Goal: Task Accomplishment & Management: Manage account settings

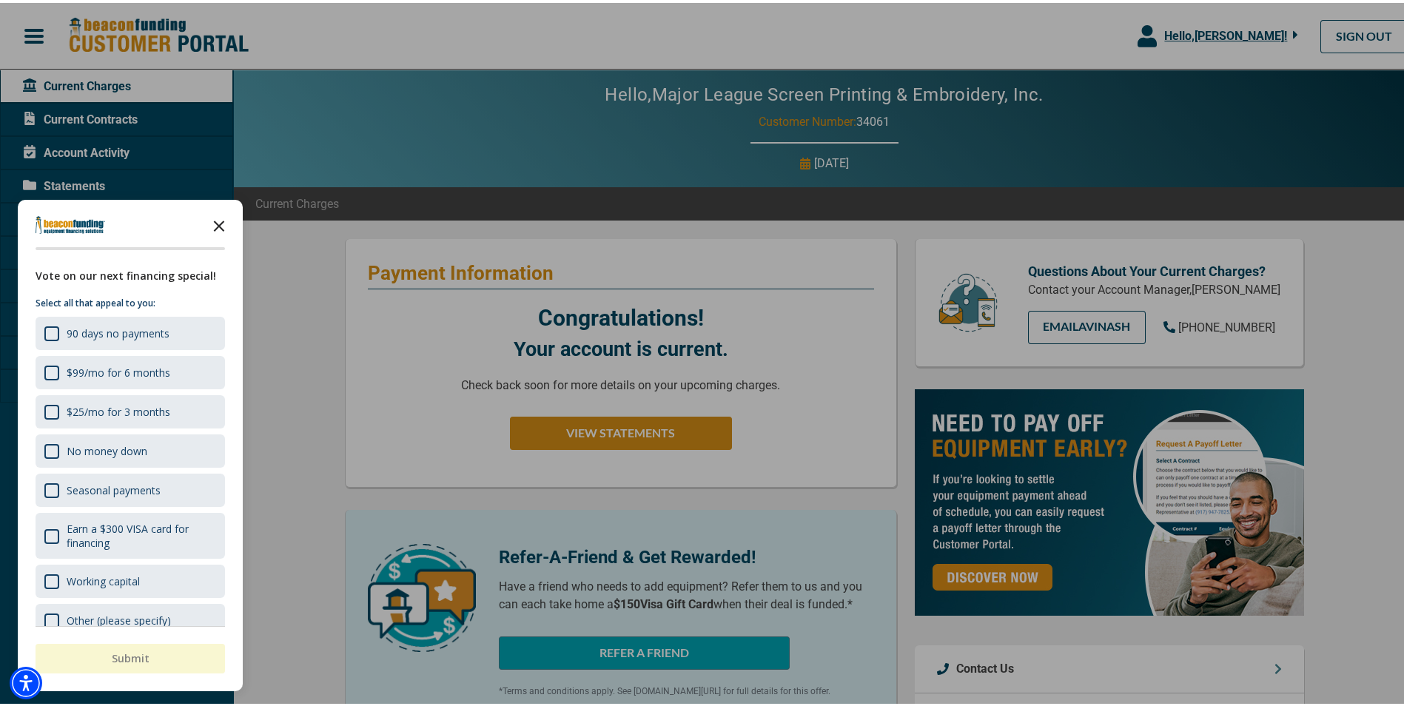
click at [221, 224] on polygon "Close the survey" at bounding box center [219, 223] width 11 height 11
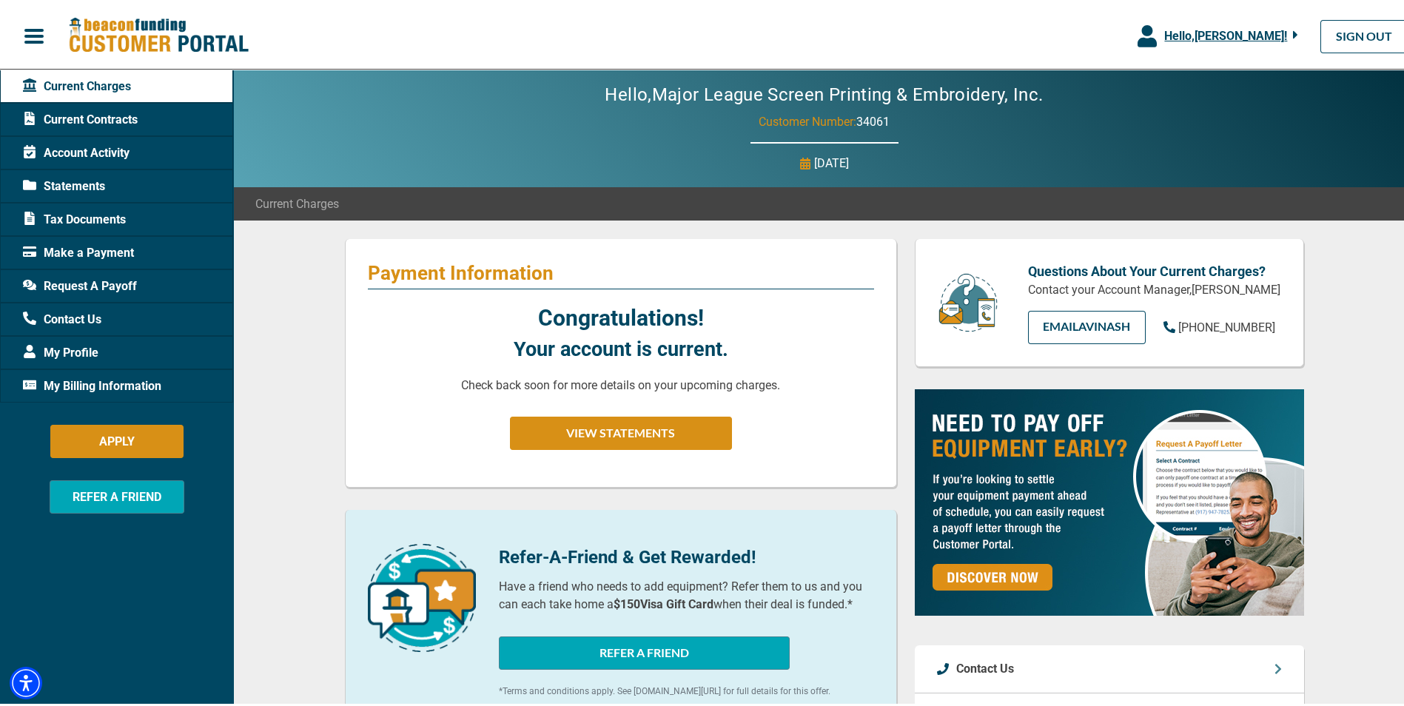
click at [127, 383] on span "My Billing Information" at bounding box center [92, 384] width 138 height 18
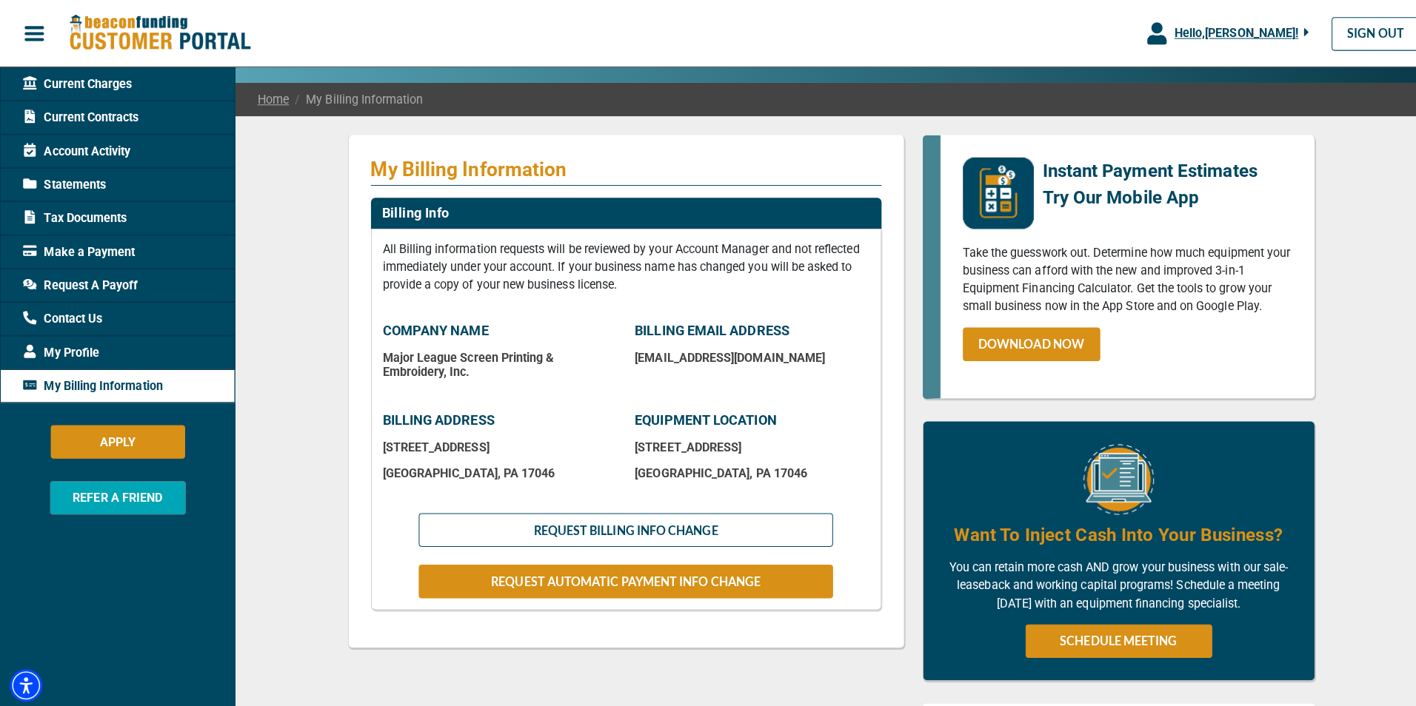
scroll to position [148, 0]
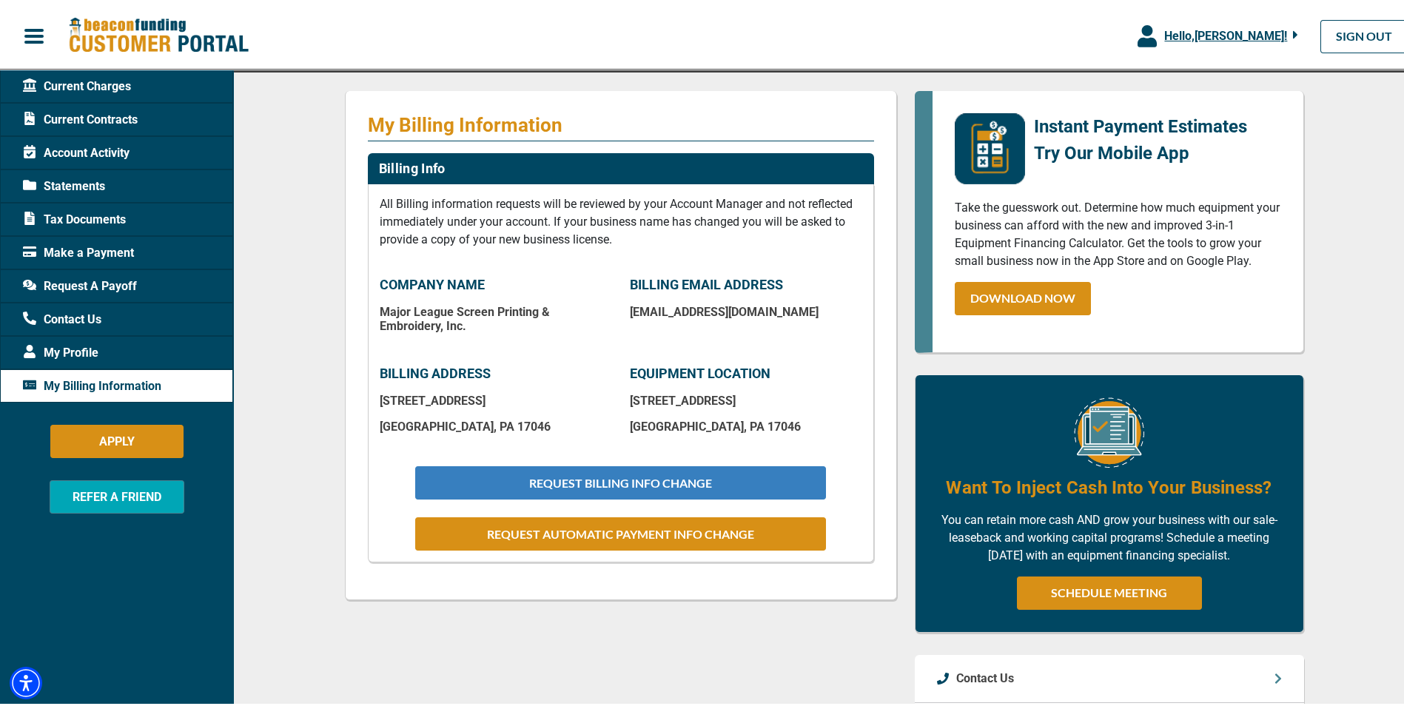
click at [605, 477] on button "REQUEST BILLING INFO CHANGE" at bounding box center [620, 479] width 410 height 33
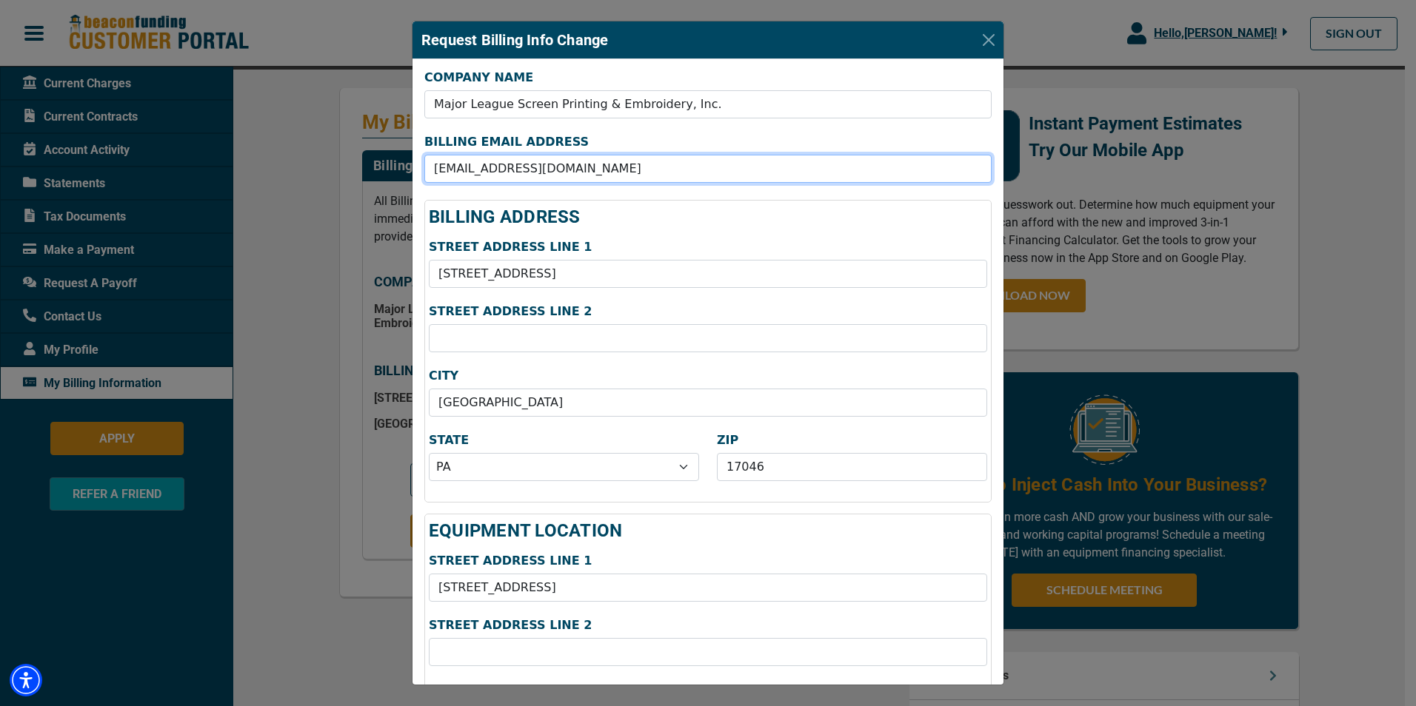
drag, startPoint x: 561, startPoint y: 172, endPoint x: 411, endPoint y: 166, distance: 150.4
click at [411, 166] on div "Request Billing Info Change COMPANY NAME Major League Screen Printing & Embroid…" at bounding box center [708, 353] width 1416 height 706
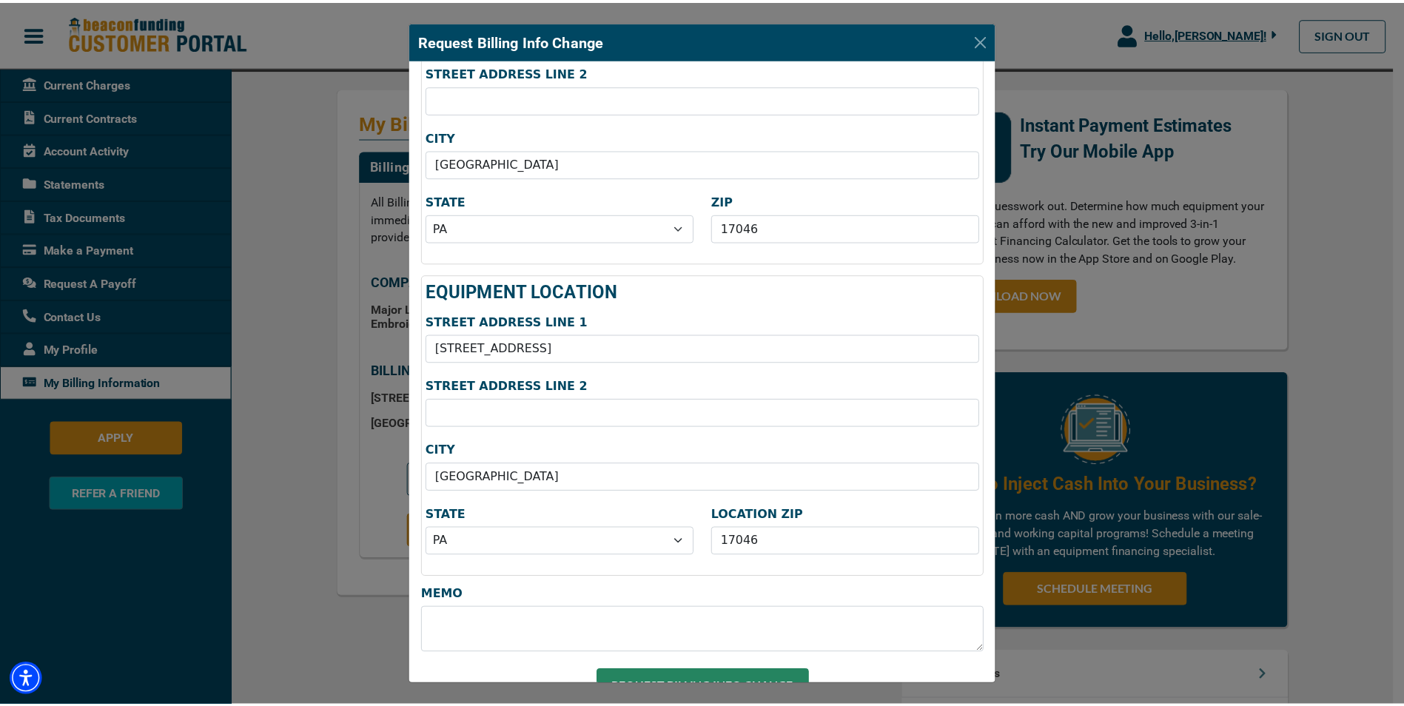
scroll to position [270, 0]
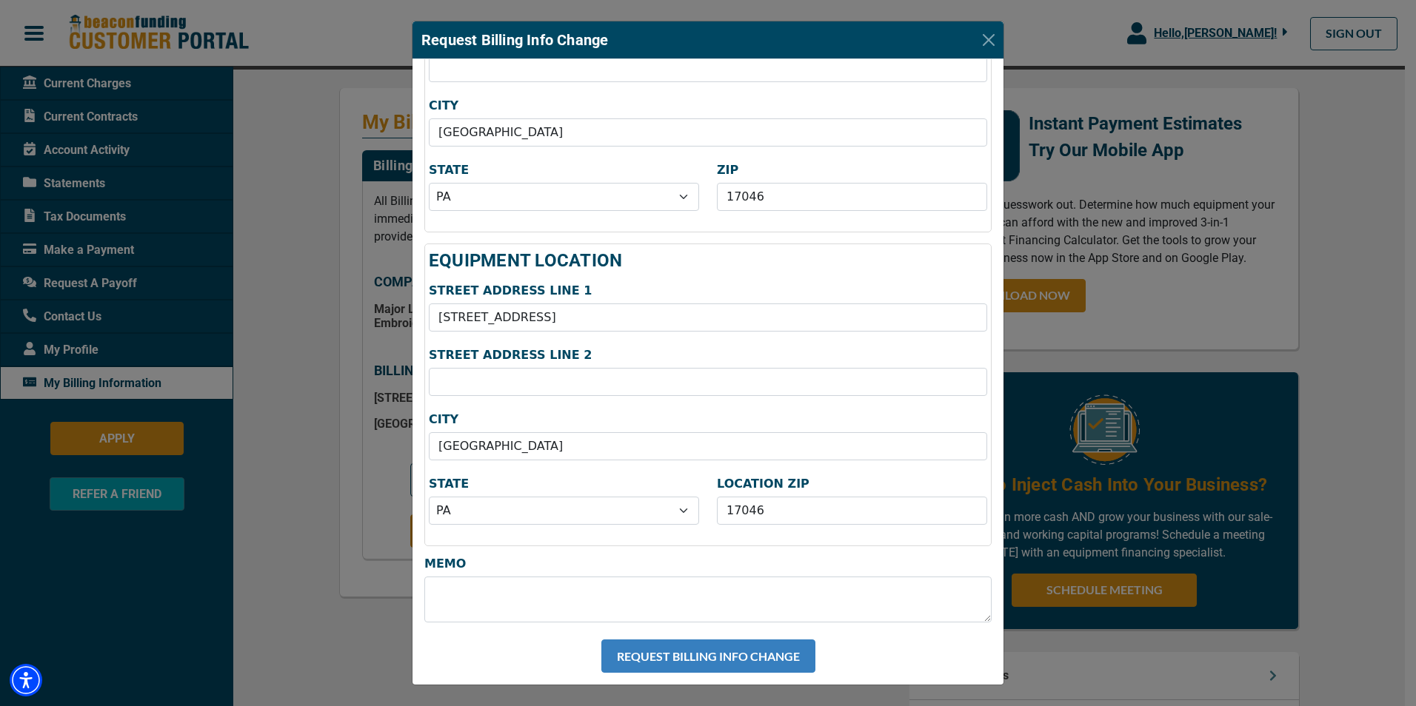
type input "[EMAIL_ADDRESS][DOMAIN_NAME]"
click at [737, 659] on button "REQUEST BILLING INFO CHANGE" at bounding box center [708, 656] width 214 height 33
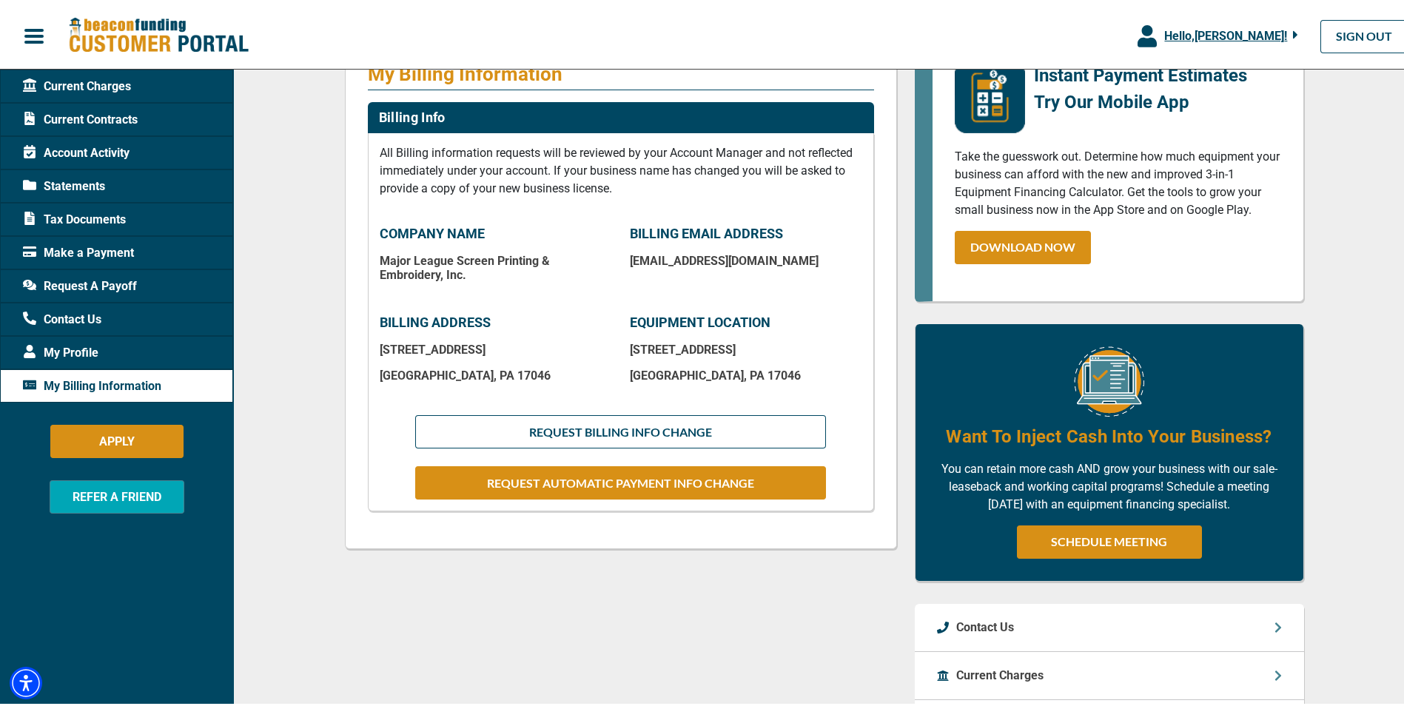
scroll to position [222, 0]
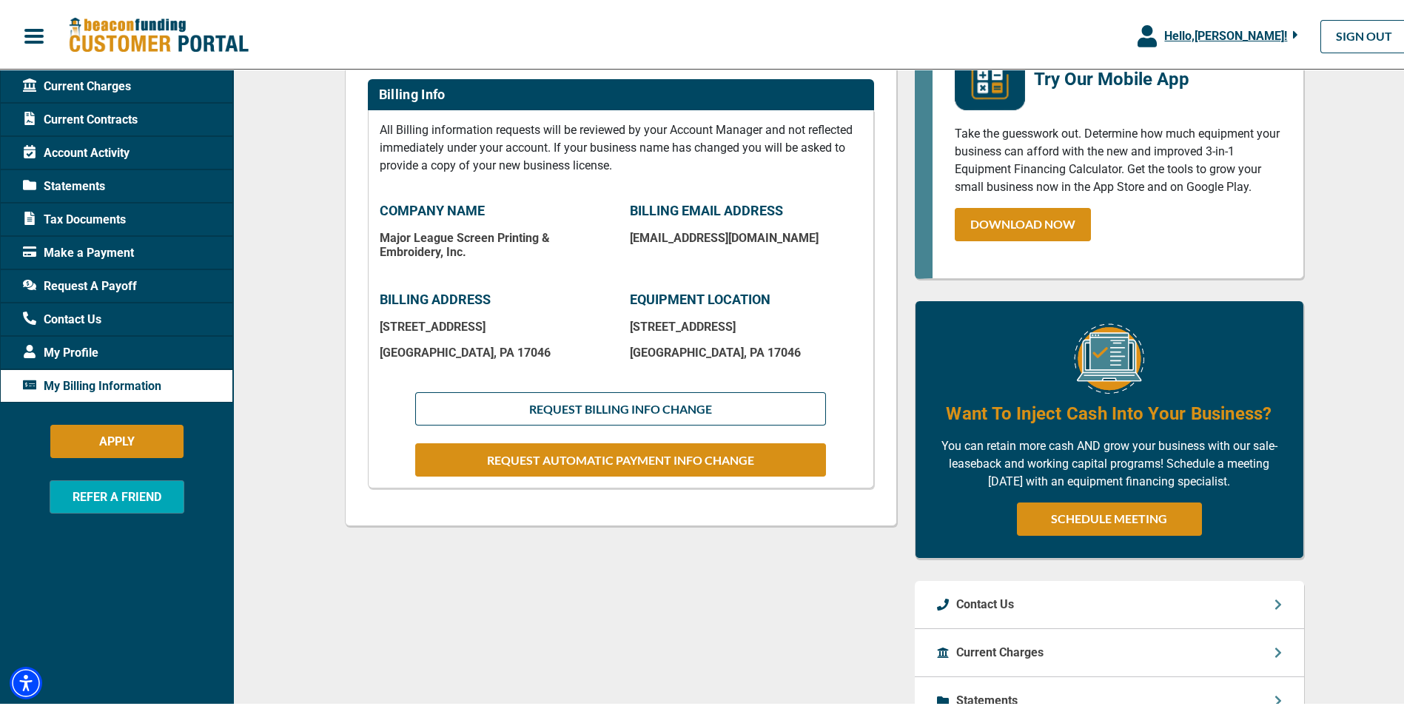
click at [73, 346] on span "My Profile" at bounding box center [61, 350] width 76 height 18
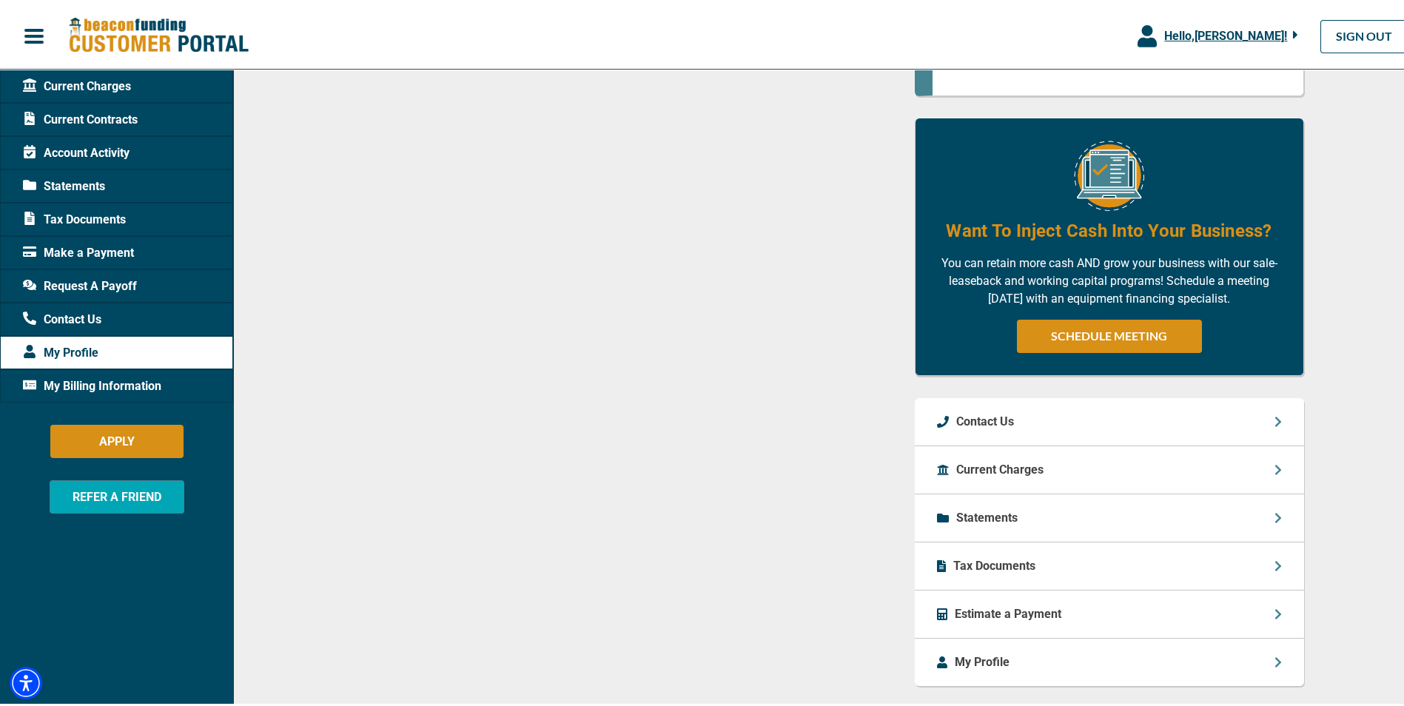
scroll to position [869, 0]
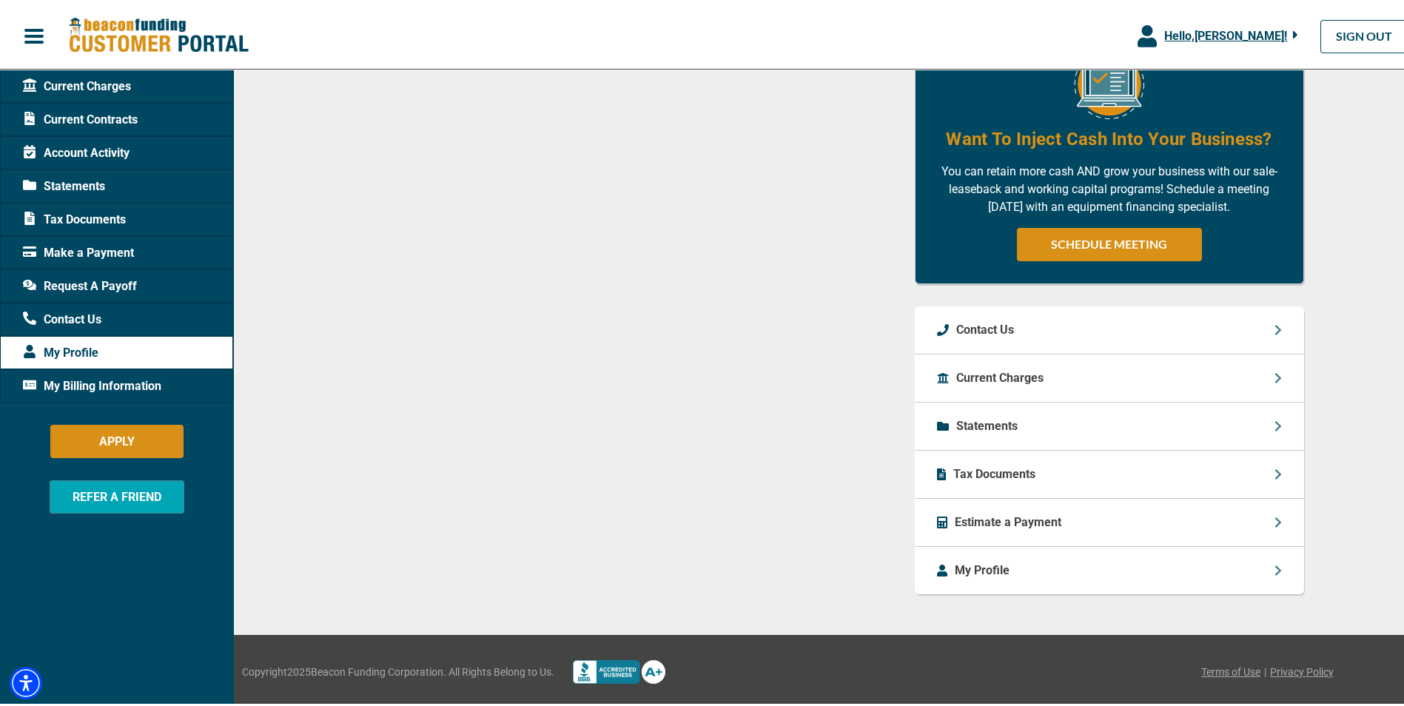
click at [64, 184] on span "Statements" at bounding box center [64, 184] width 82 height 18
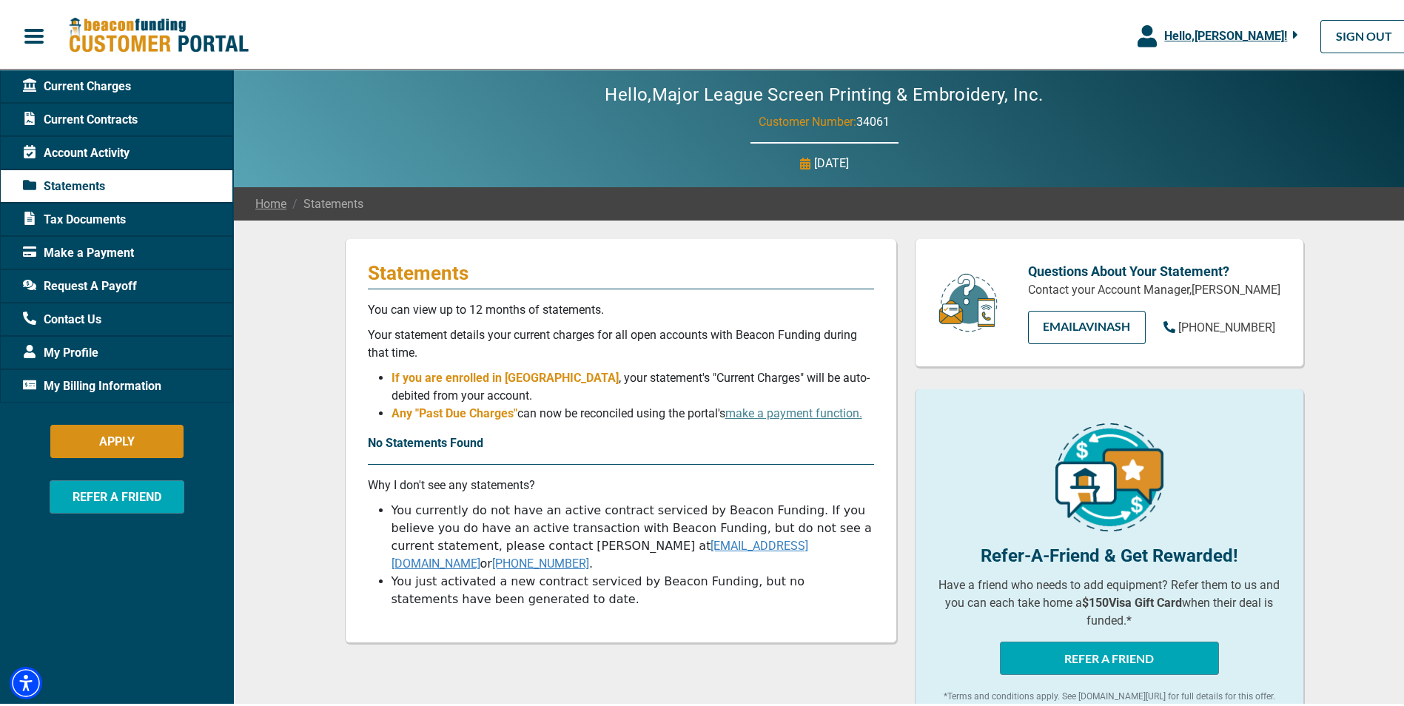
click at [99, 381] on span "My Billing Information" at bounding box center [92, 384] width 138 height 18
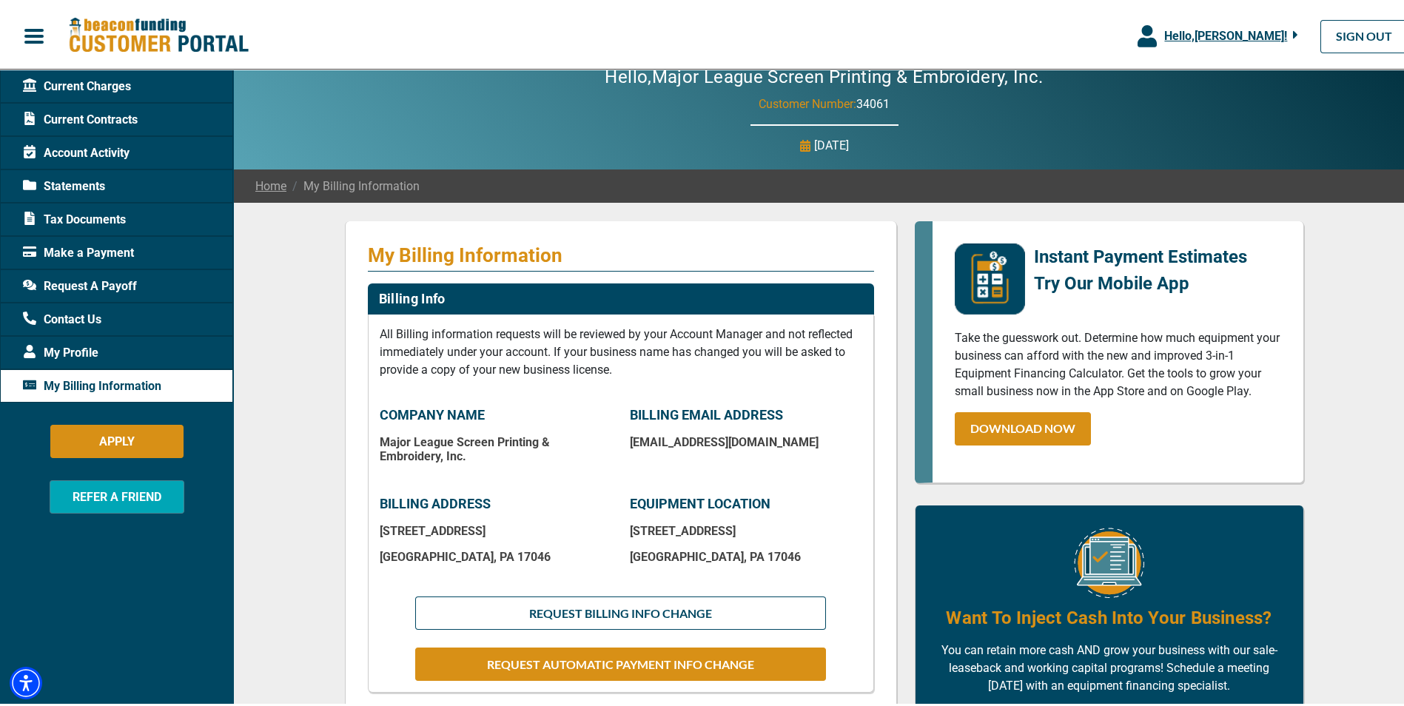
scroll to position [74, 0]
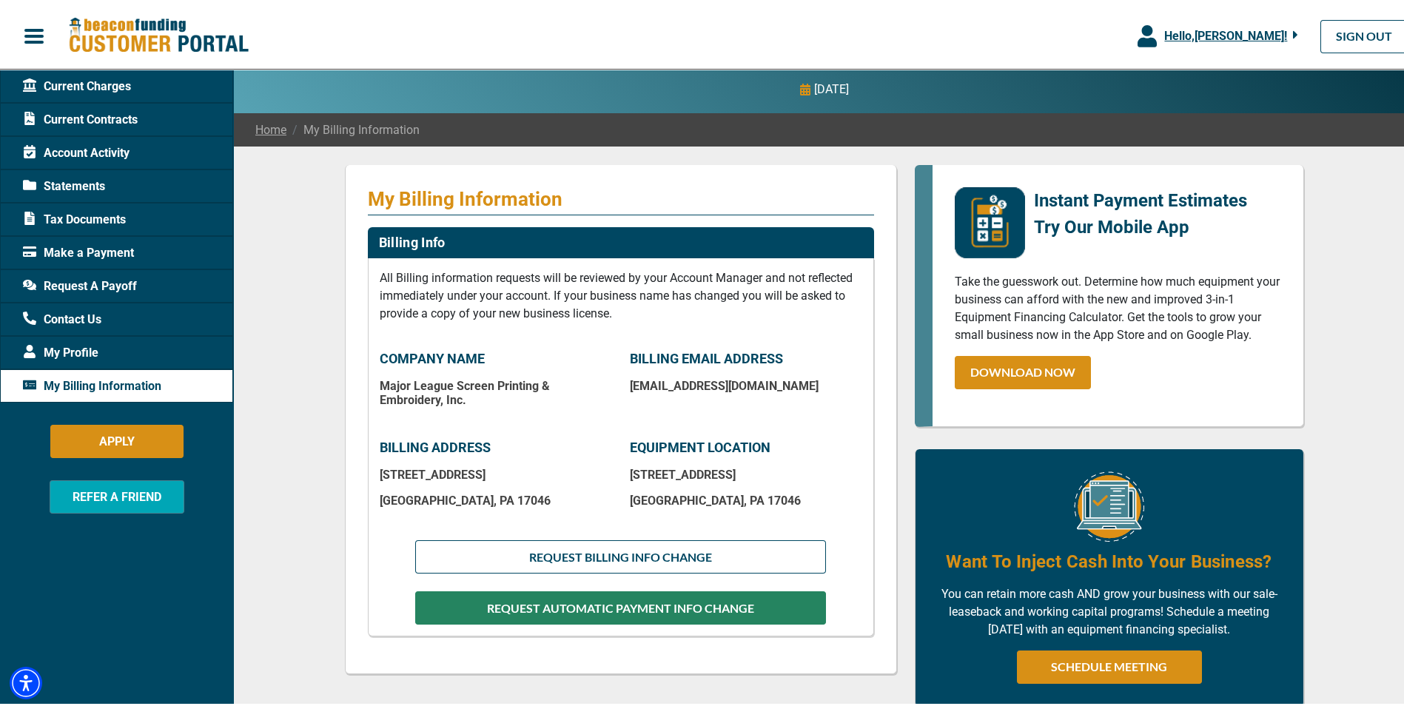
click at [614, 603] on button "REQUEST AUTOMATIC PAYMENT INFO CHANGE" at bounding box center [620, 605] width 410 height 33
